Goal: Task Accomplishment & Management: Manage account settings

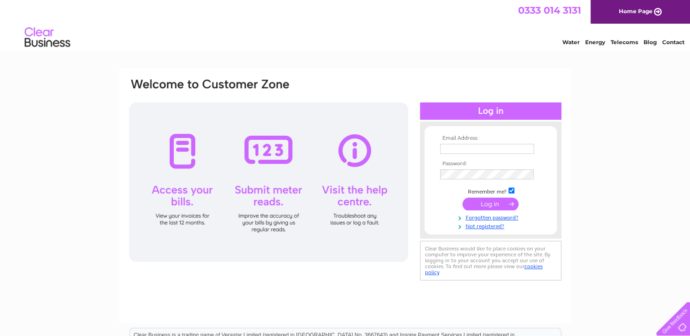
type input "[EMAIL_ADDRESS][DOMAIN_NAME]"
click at [483, 202] on input "submit" at bounding box center [490, 204] width 56 height 13
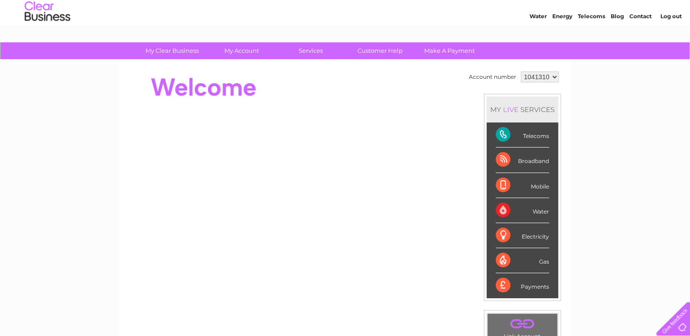
scroll to position [26, 0]
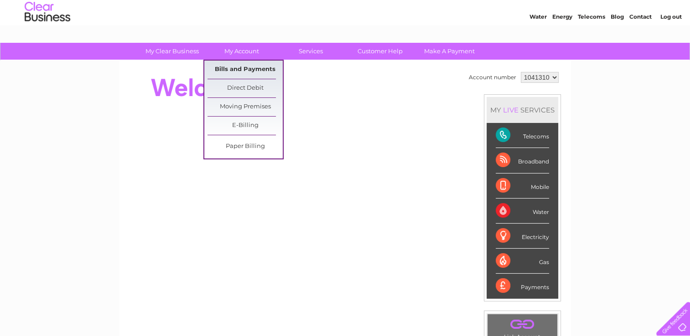
click at [238, 69] on link "Bills and Payments" at bounding box center [244, 70] width 75 height 18
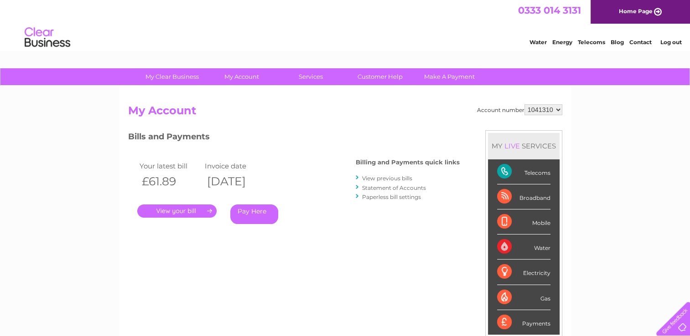
click at [176, 212] on link "." at bounding box center [176, 211] width 79 height 13
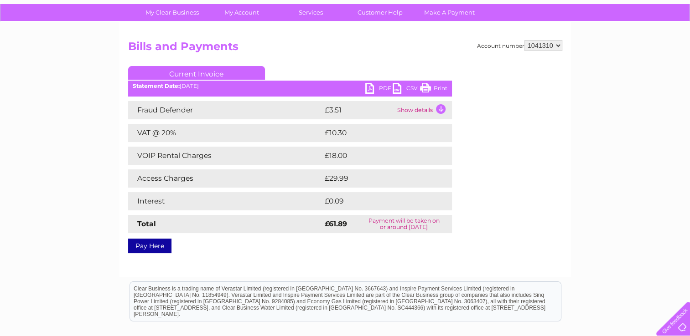
scroll to position [26, 0]
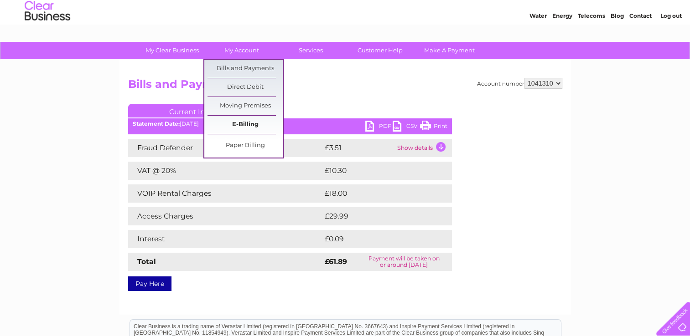
click at [243, 122] on link "E-Billing" at bounding box center [244, 125] width 75 height 18
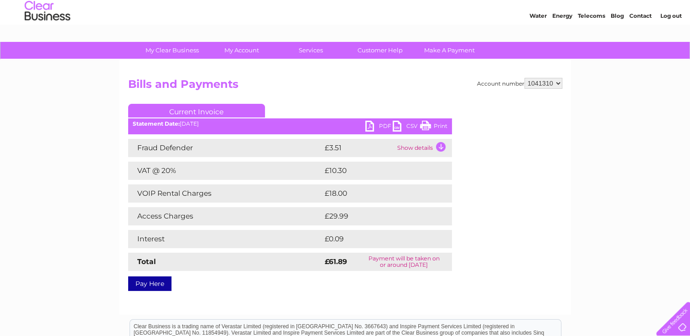
click at [201, 110] on link "Current Invoice" at bounding box center [196, 111] width 137 height 14
drag, startPoint x: 426, startPoint y: 126, endPoint x: 55, endPoint y: 285, distance: 403.5
click at [426, 126] on link "Print" at bounding box center [433, 127] width 27 height 13
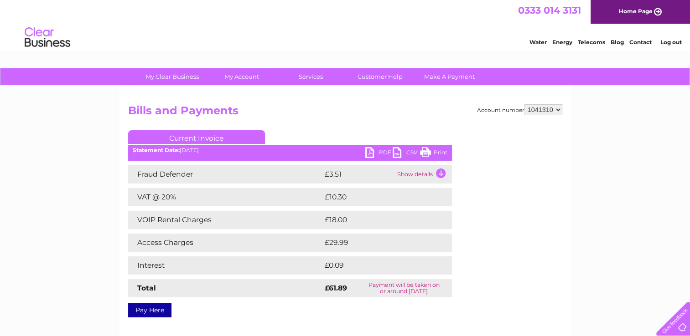
click at [440, 174] on td "Show details" at bounding box center [423, 174] width 57 height 18
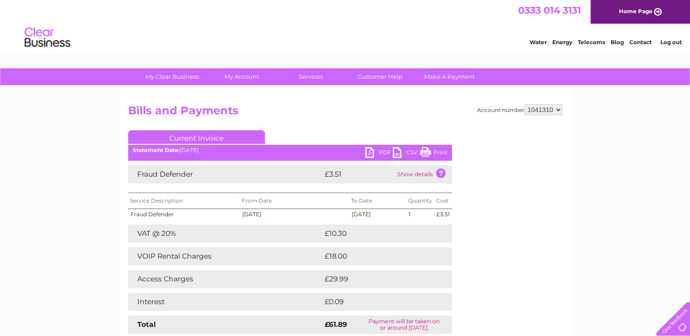
click at [241, 213] on td "01/08/2025" at bounding box center [293, 214] width 109 height 11
drag, startPoint x: 265, startPoint y: 214, endPoint x: 221, endPoint y: 218, distance: 44.9
click at [221, 218] on tr "Fraud Defender 01/08/2025 31/08/2025 1 £3.51" at bounding box center [290, 214] width 324 height 11
drag, startPoint x: 221, startPoint y: 218, endPoint x: 301, endPoint y: 210, distance: 80.7
click at [301, 210] on td "01/08/2025" at bounding box center [293, 214] width 109 height 11
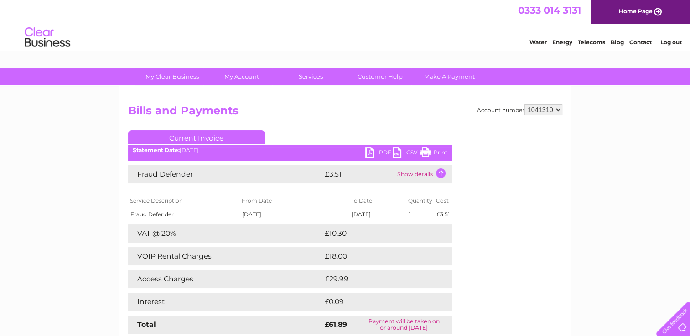
click at [369, 155] on link "PDF" at bounding box center [378, 153] width 27 height 13
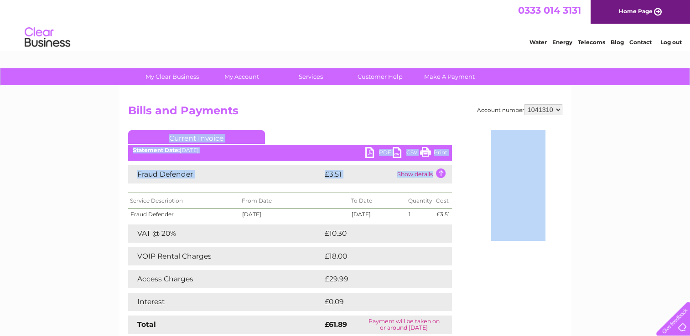
drag, startPoint x: 338, startPoint y: 188, endPoint x: 255, endPoint y: 129, distance: 101.9
click at [255, 129] on div "Account number 1041310 Bills and Payments Current Invoice PDF CSV Print" at bounding box center [345, 227] width 434 height 246
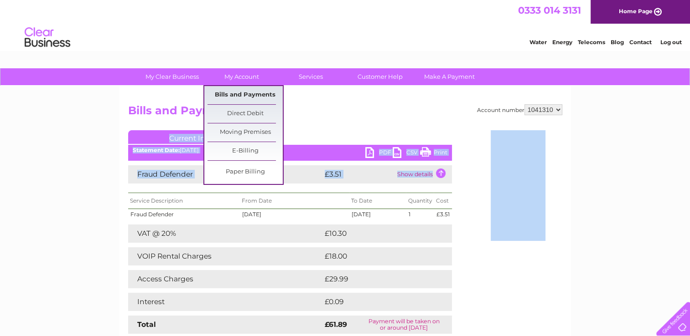
click at [239, 96] on link "Bills and Payments" at bounding box center [244, 95] width 75 height 18
click at [242, 119] on link "Direct Debit" at bounding box center [244, 114] width 75 height 18
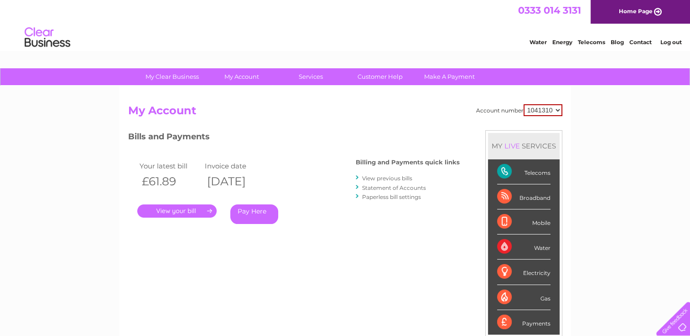
click at [383, 176] on link "View previous bills" at bounding box center [387, 178] width 50 height 7
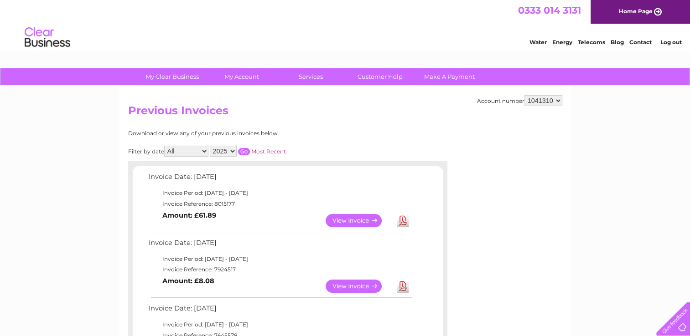
click at [339, 285] on link "View" at bounding box center [359, 286] width 67 height 13
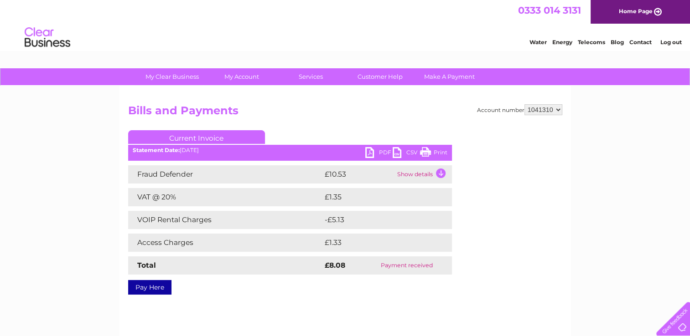
drag, startPoint x: 424, startPoint y: 153, endPoint x: 55, endPoint y: 288, distance: 392.3
click at [424, 153] on link "Print" at bounding box center [433, 153] width 27 height 13
